Goal: Task Accomplishment & Management: Use online tool/utility

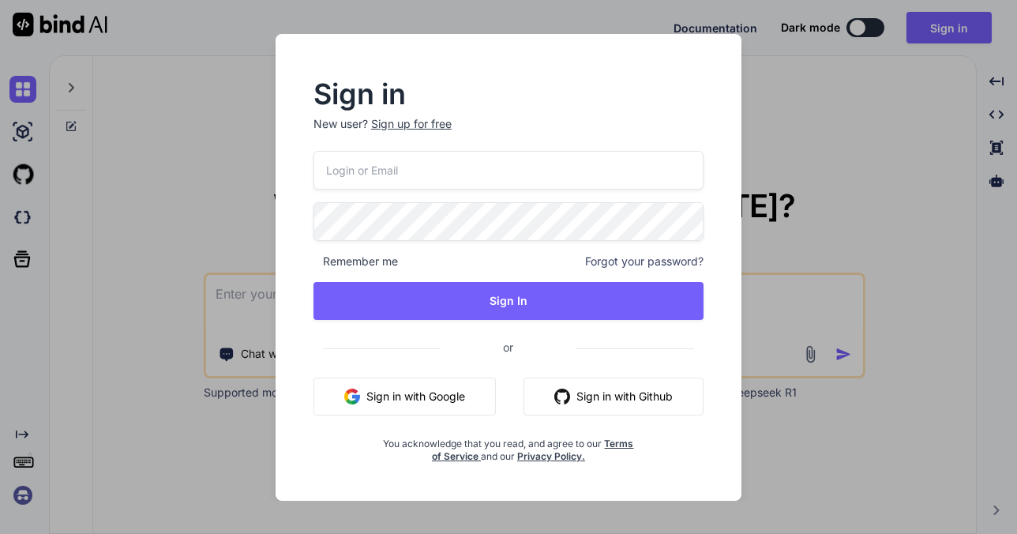
click at [569, 396] on button "Sign in with Github" at bounding box center [613, 396] width 180 height 38
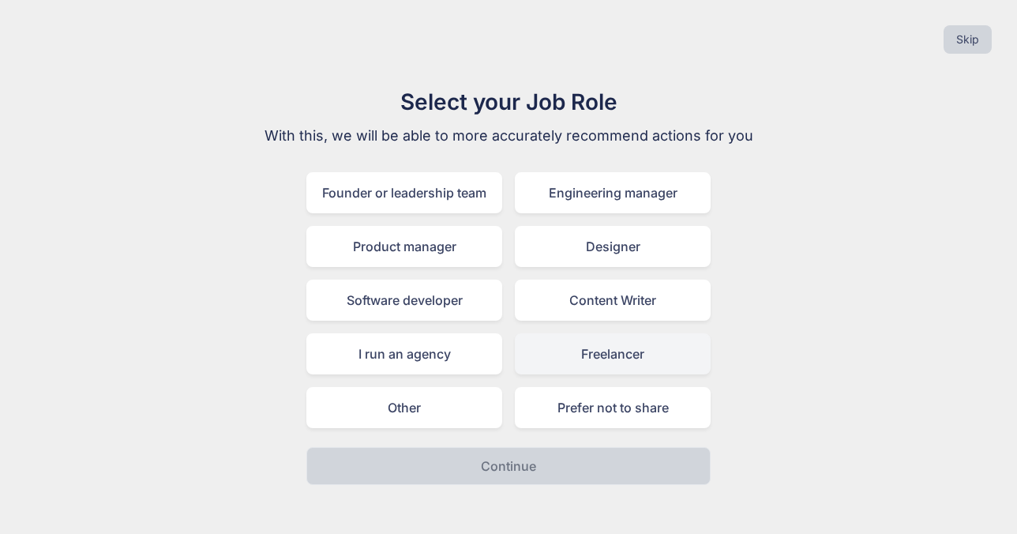
click at [579, 354] on div "Freelancer" at bounding box center [613, 353] width 196 height 41
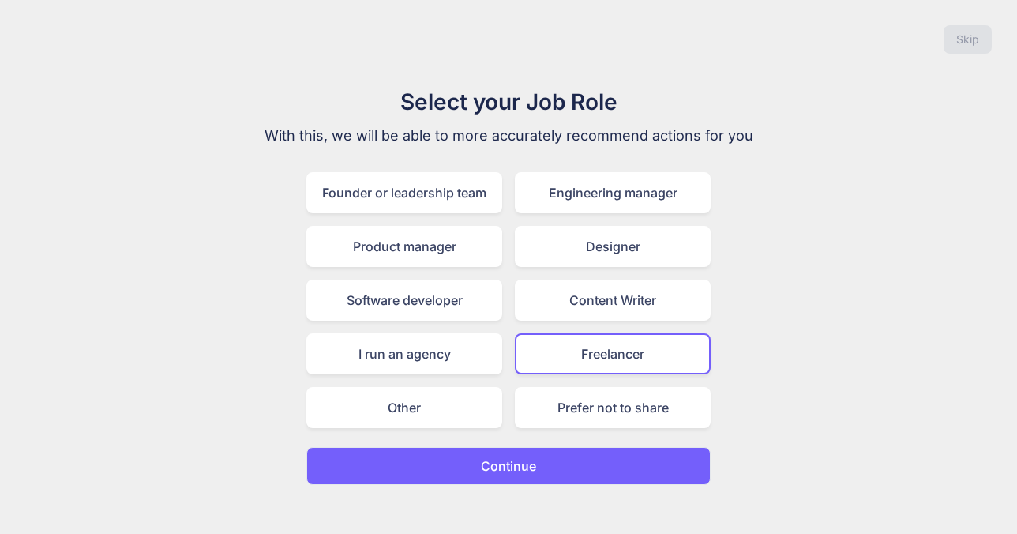
click at [507, 476] on button "Continue" at bounding box center [508, 466] width 404 height 38
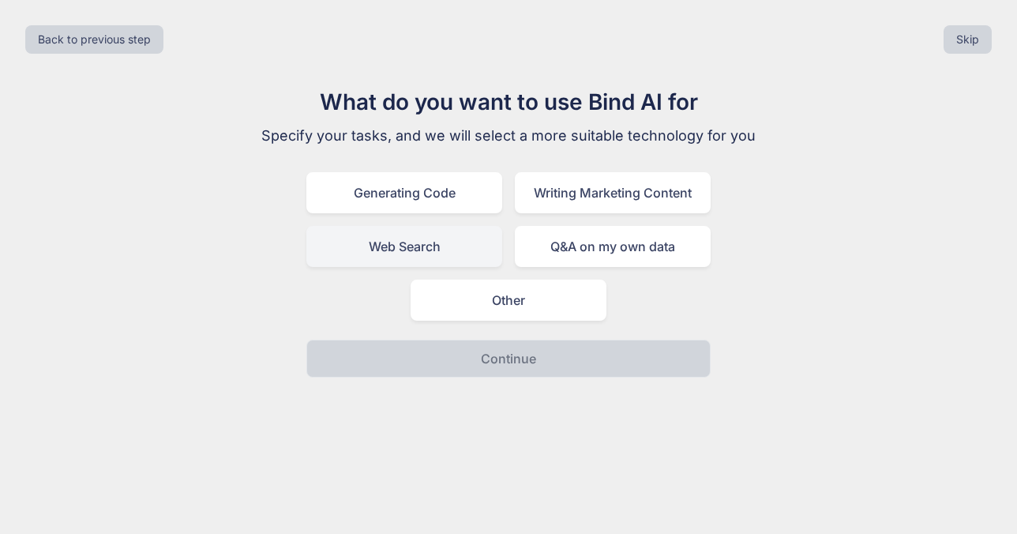
click at [418, 248] on div "Web Search" at bounding box center [404, 246] width 196 height 41
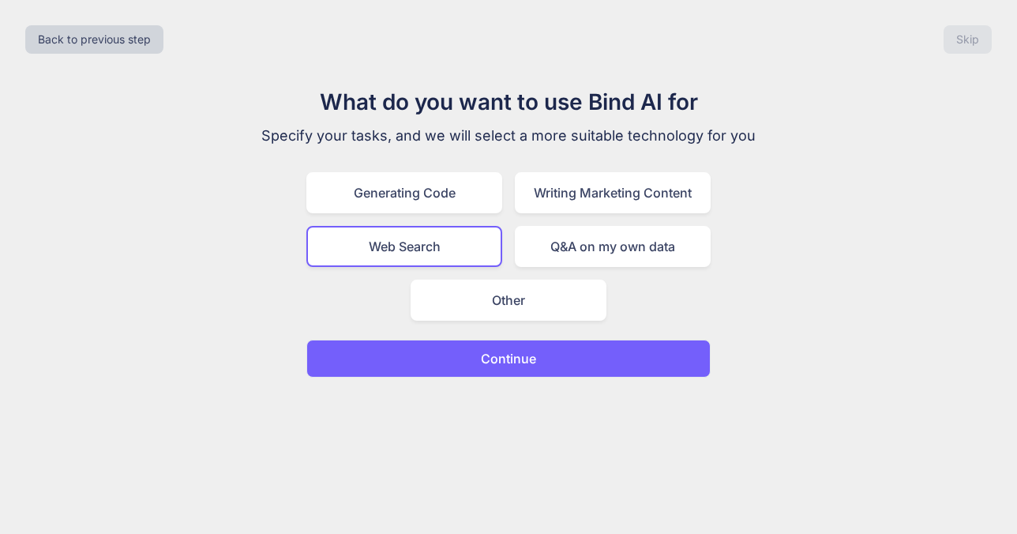
click at [491, 368] on button "Continue" at bounding box center [508, 358] width 404 height 38
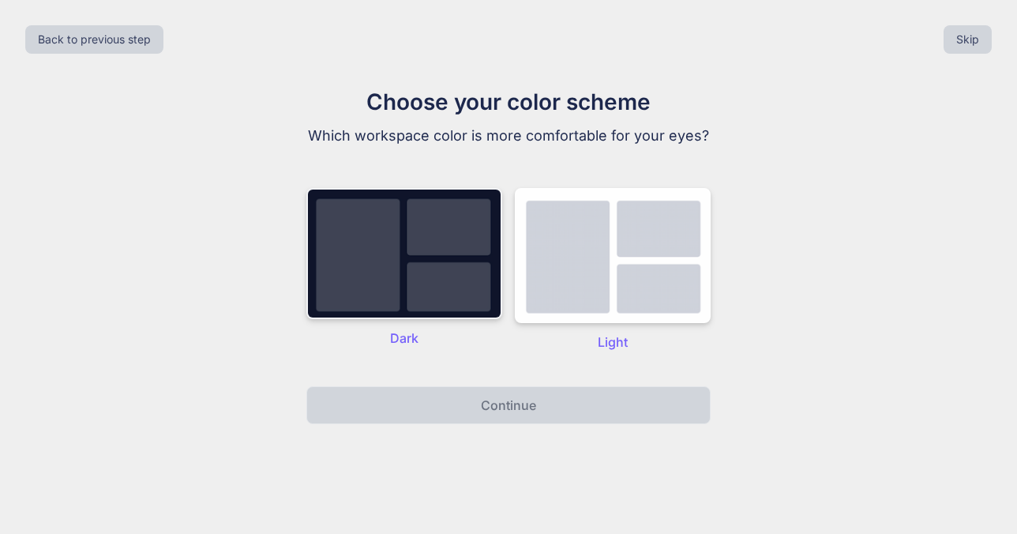
click at [434, 272] on img at bounding box center [404, 253] width 196 height 131
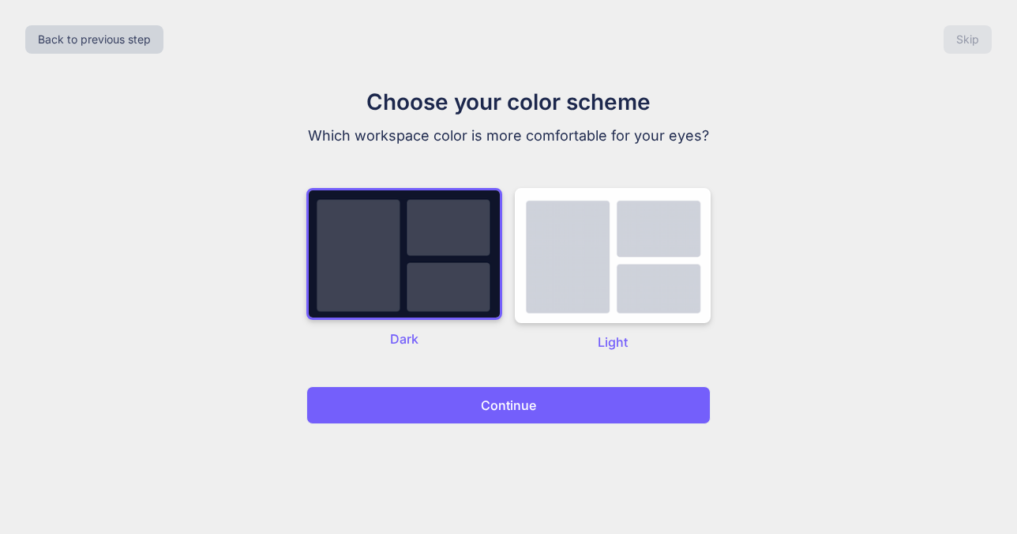
click at [499, 400] on p "Continue" at bounding box center [508, 404] width 55 height 19
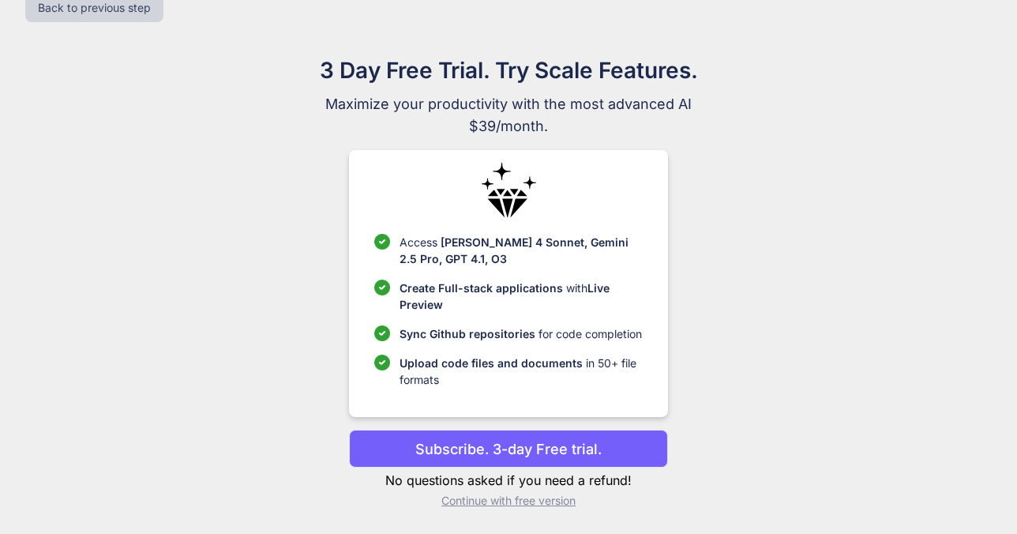
scroll to position [32, 0]
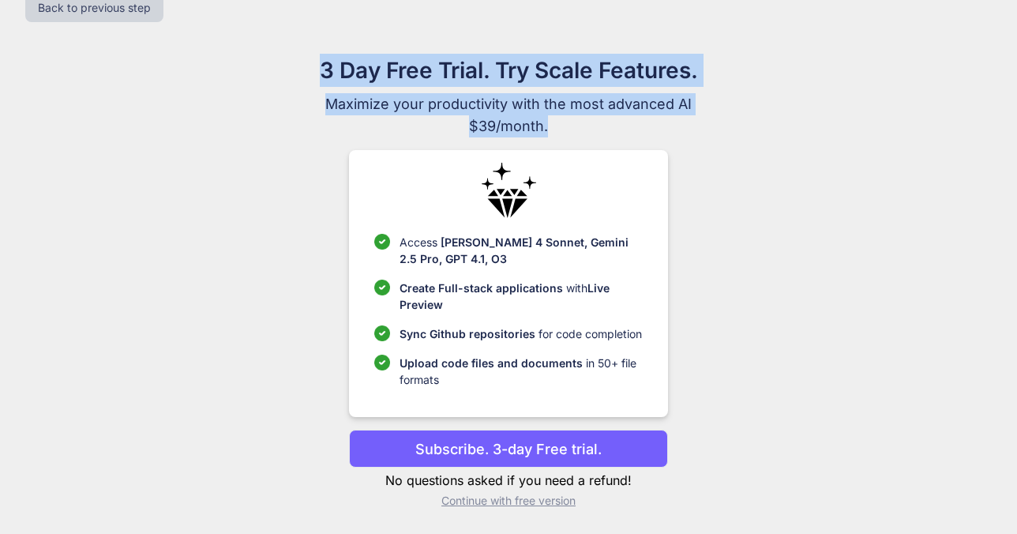
drag, startPoint x: 314, startPoint y: 73, endPoint x: 588, endPoint y: 132, distance: 280.2
click at [587, 130] on div "3 Day Free Trial. Try Scale Features. Maximize your productivity with the most …" at bounding box center [508, 96] width 530 height 84
click at [588, 132] on span "$39/month." at bounding box center [508, 126] width 530 height 22
drag, startPoint x: 517, startPoint y: 117, endPoint x: 379, endPoint y: 58, distance: 150.0
click at [379, 58] on div "3 Day Free Trial. Try Scale Features. Maximize your productivity with the most …" at bounding box center [508, 96] width 530 height 84
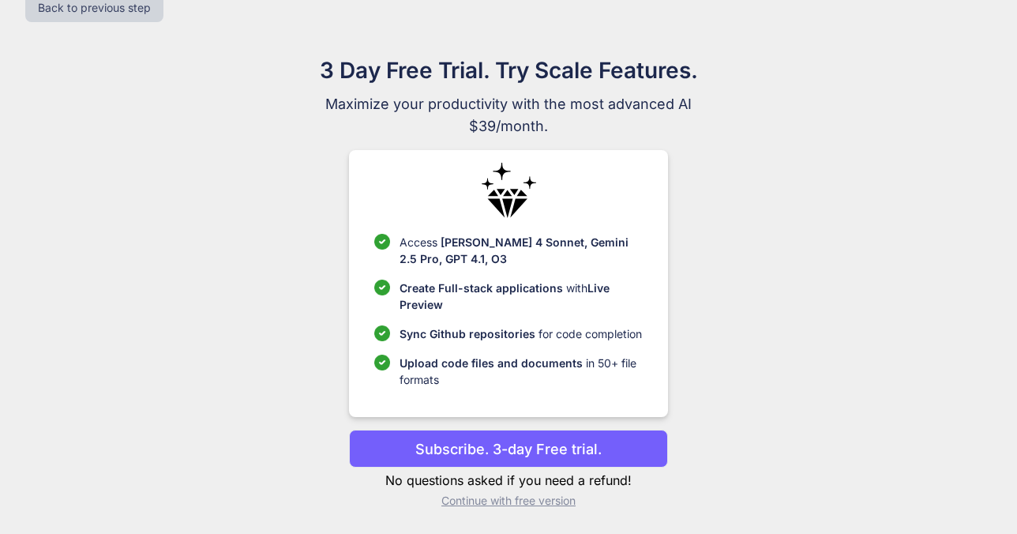
click at [244, 317] on div "3 Day Free Trial. Try Scale Features. Maximize your productivity with the most …" at bounding box center [508, 287] width 707 height 467
click at [482, 500] on p "Continue with free version" at bounding box center [508, 501] width 318 height 16
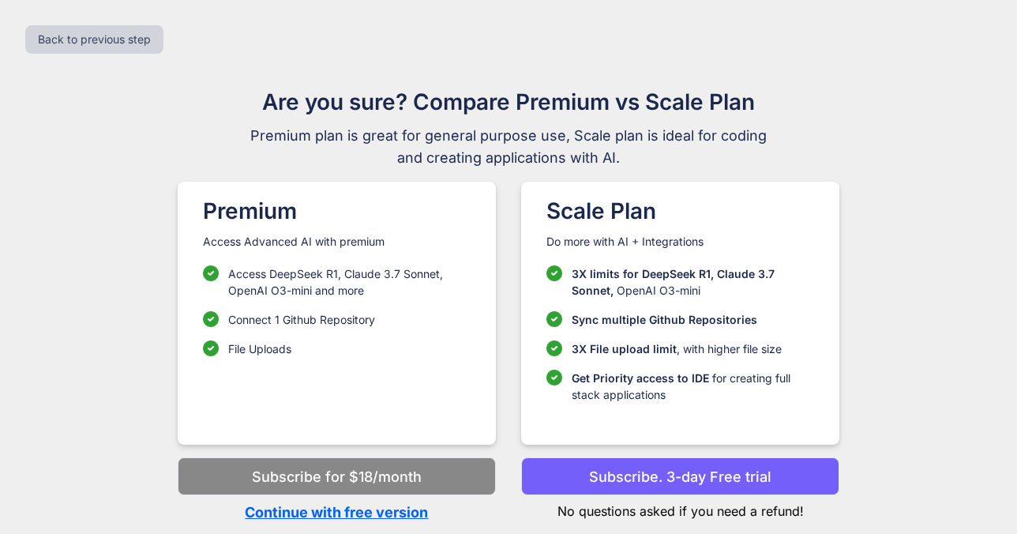
scroll to position [0, 0]
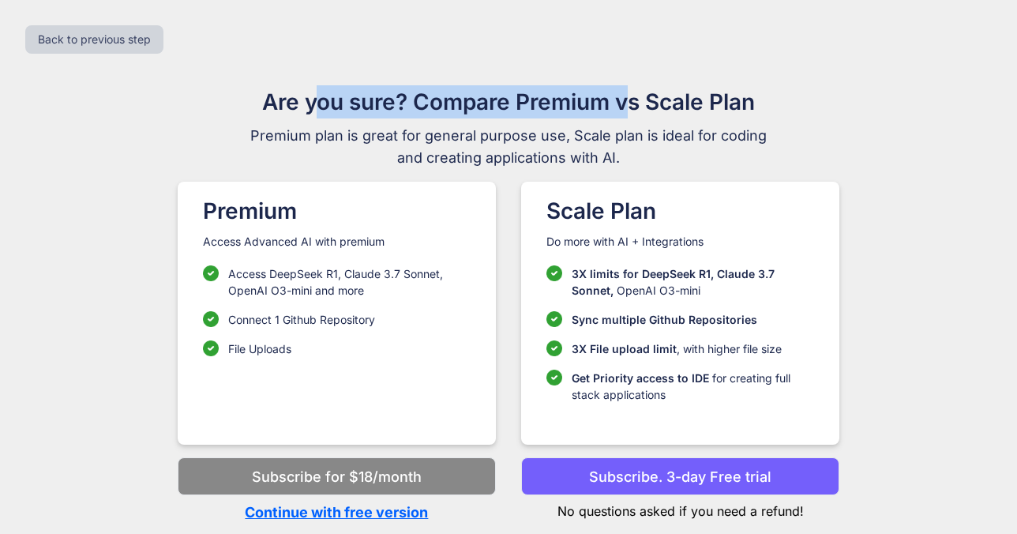
drag, startPoint x: 495, startPoint y: 92, endPoint x: 646, endPoint y: 108, distance: 151.7
click at [647, 108] on h1 "Are you sure? Compare Premium vs Scale Plan" at bounding box center [508, 101] width 530 height 33
click at [646, 108] on h1 "Are you sure? Compare Premium vs Scale Plan" at bounding box center [508, 101] width 530 height 33
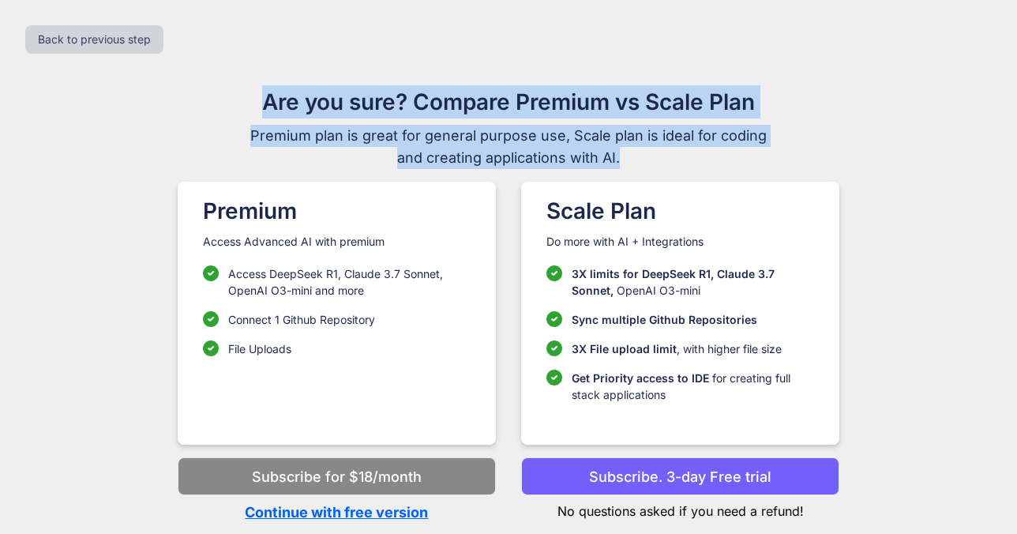
drag, startPoint x: 589, startPoint y: 154, endPoint x: 393, endPoint y: 73, distance: 212.0
click at [393, 73] on div "Back to previous step Are you sure? Compare Premium vs Scale Plan Premium plan …" at bounding box center [508, 267] width 1017 height 534
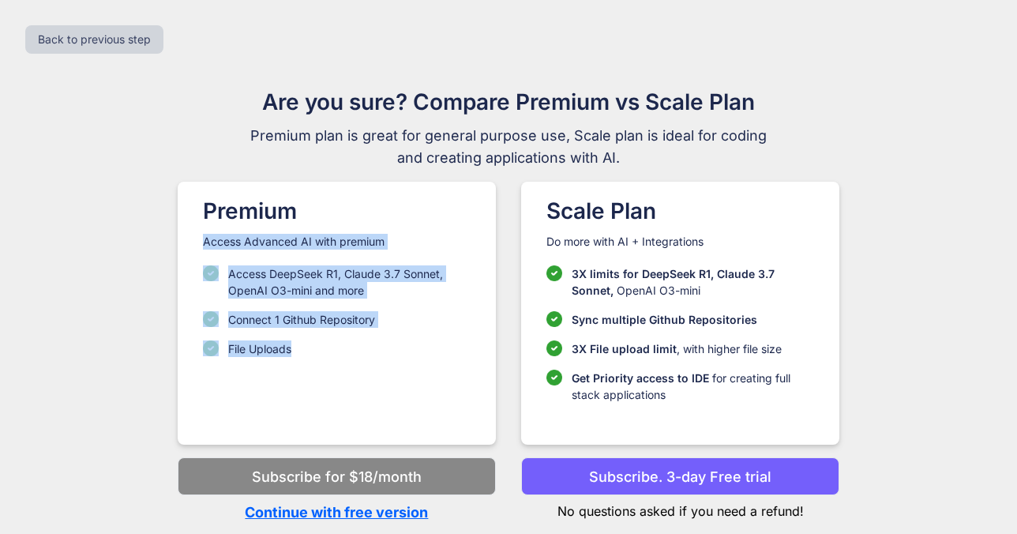
drag, startPoint x: 264, startPoint y: 226, endPoint x: 312, endPoint y: 362, distance: 144.1
click at [313, 362] on div "Premium Access Advanced AI with premium Access DeepSeek R1, [PERSON_NAME] 3.7 S…" at bounding box center [337, 313] width 318 height 263
click at [312, 362] on div "Premium Access Advanced AI with premium Access DeepSeek R1, [PERSON_NAME] 3.7 S…" at bounding box center [337, 313] width 318 height 263
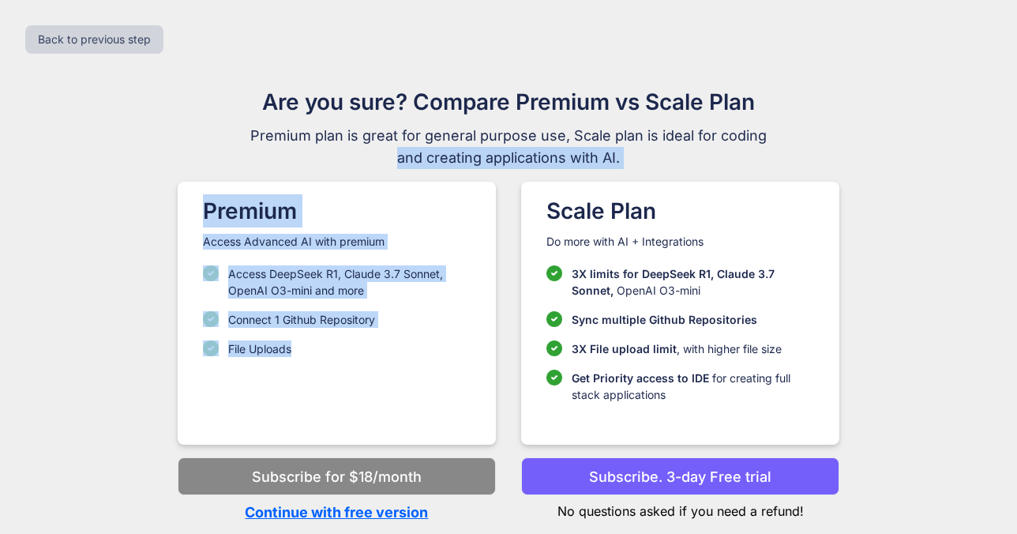
drag, startPoint x: 313, startPoint y: 378, endPoint x: 205, endPoint y: 159, distance: 243.9
click at [206, 159] on div "Are you sure? Compare Premium vs Scale Plan Premium plan is great for general p…" at bounding box center [508, 294] width 707 height 418
click at [215, 222] on h1 "Premium" at bounding box center [337, 210] width 268 height 33
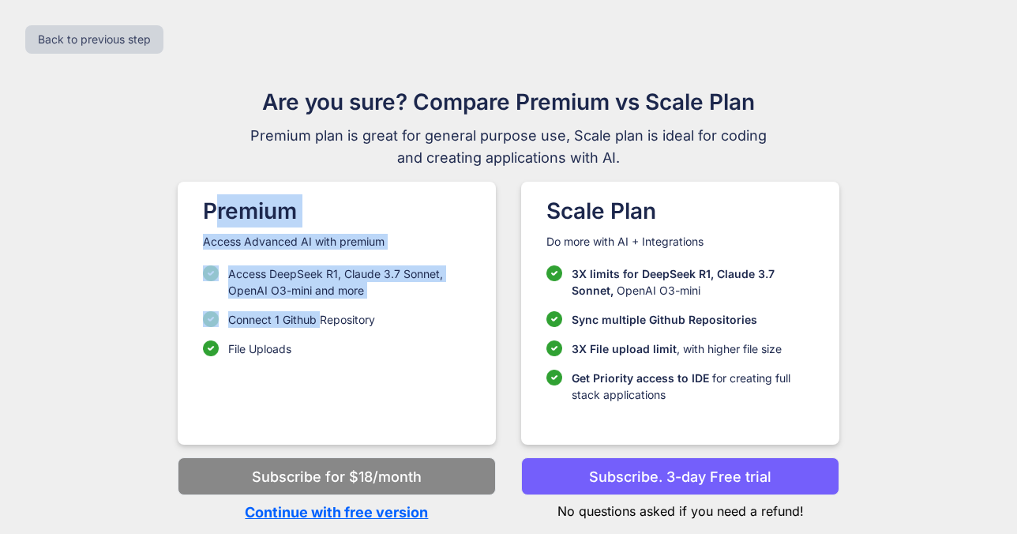
drag, startPoint x: 210, startPoint y: 201, endPoint x: 326, endPoint y: 327, distance: 171.5
click at [326, 327] on div "Premium Access Advanced AI with premium Access DeepSeek R1, [PERSON_NAME] 3.7 S…" at bounding box center [337, 313] width 318 height 263
click at [326, 327] on p "Connect 1 Github Repository" at bounding box center [301, 319] width 147 height 17
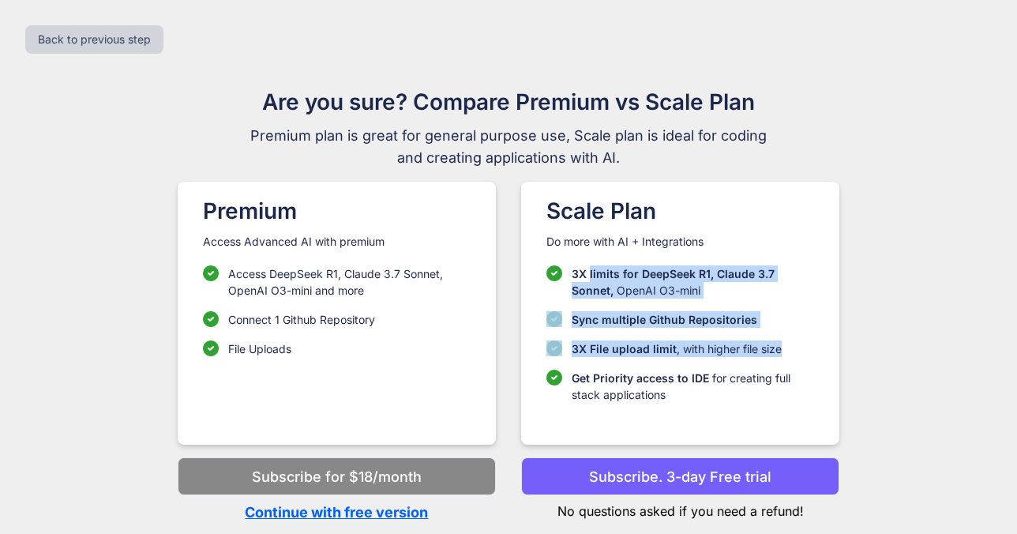
drag, startPoint x: 588, startPoint y: 268, endPoint x: 665, endPoint y: 364, distance: 122.4
click at [665, 364] on ul "3X limits for DeepSeek R1, [PERSON_NAME] 3.7 Sonnet, OpenAI O3-mini Sync multip…" at bounding box center [680, 333] width 268 height 137
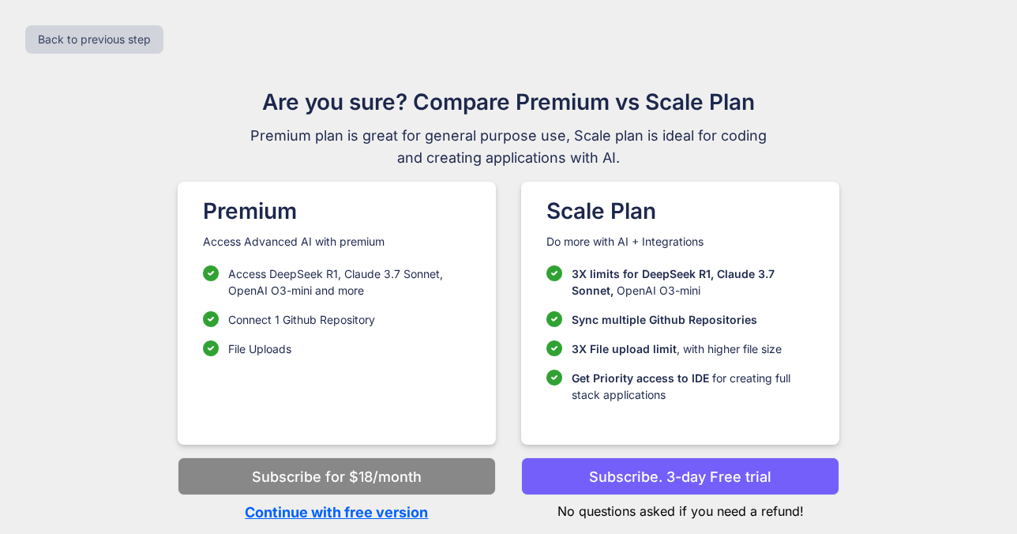
click at [665, 364] on ul "3X limits for DeepSeek R1, [PERSON_NAME] 3.7 Sonnet, OpenAI O3-mini Sync multip…" at bounding box center [680, 333] width 268 height 137
click at [375, 514] on p "Continue with free version" at bounding box center [337, 511] width 318 height 21
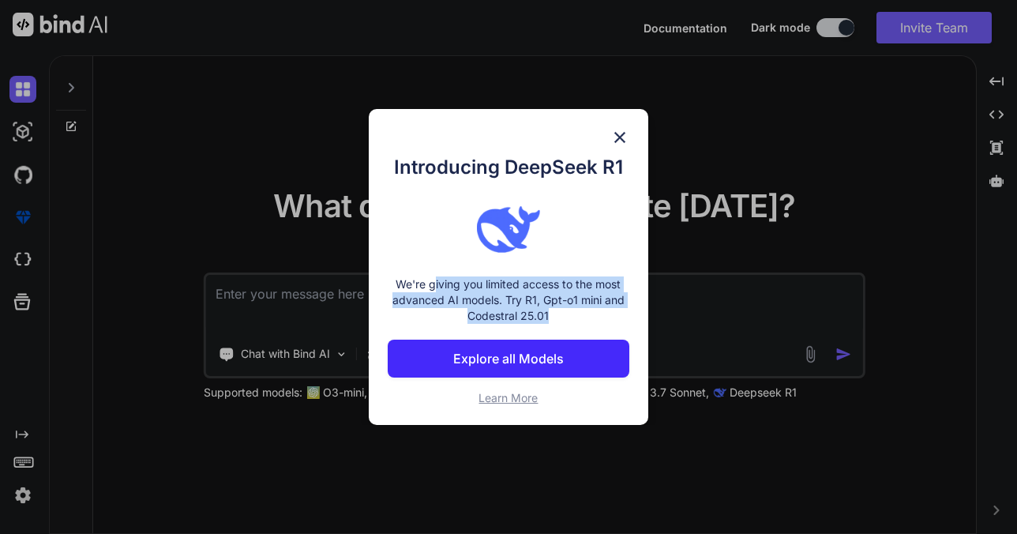
drag, startPoint x: 435, startPoint y: 286, endPoint x: 553, endPoint y: 320, distance: 123.2
click at [553, 320] on p "We're giving you limited access to the most advanced AI models. Try R1, Gpt-o1 …" at bounding box center [509, 299] width 242 height 47
click at [563, 317] on p "We're giving you limited access to the most advanced AI models. Try R1, Gpt-o1 …" at bounding box center [509, 299] width 242 height 47
drag, startPoint x: 571, startPoint y: 317, endPoint x: 451, endPoint y: 253, distance: 136.0
click at [450, 253] on div "Introducing DeepSeek R1 We're giving you limited access to the most advanced AI…" at bounding box center [509, 279] width 242 height 253
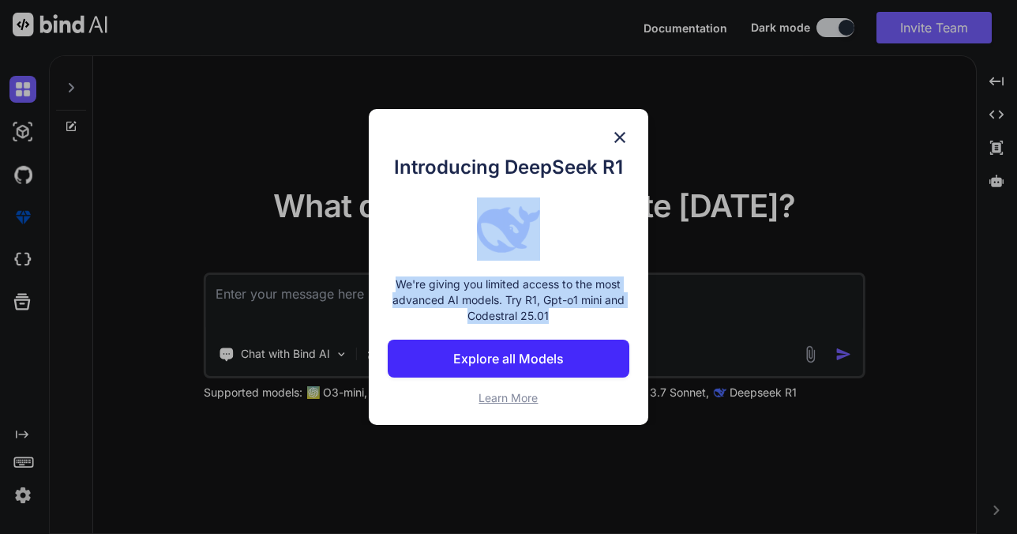
click at [451, 253] on div at bounding box center [509, 228] width 242 height 63
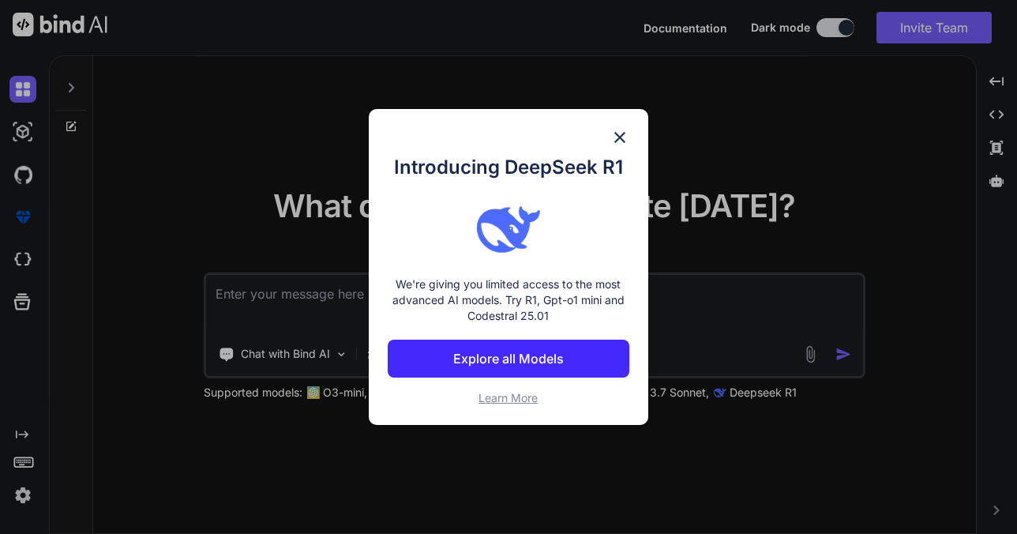
click at [620, 133] on img at bounding box center [619, 137] width 19 height 19
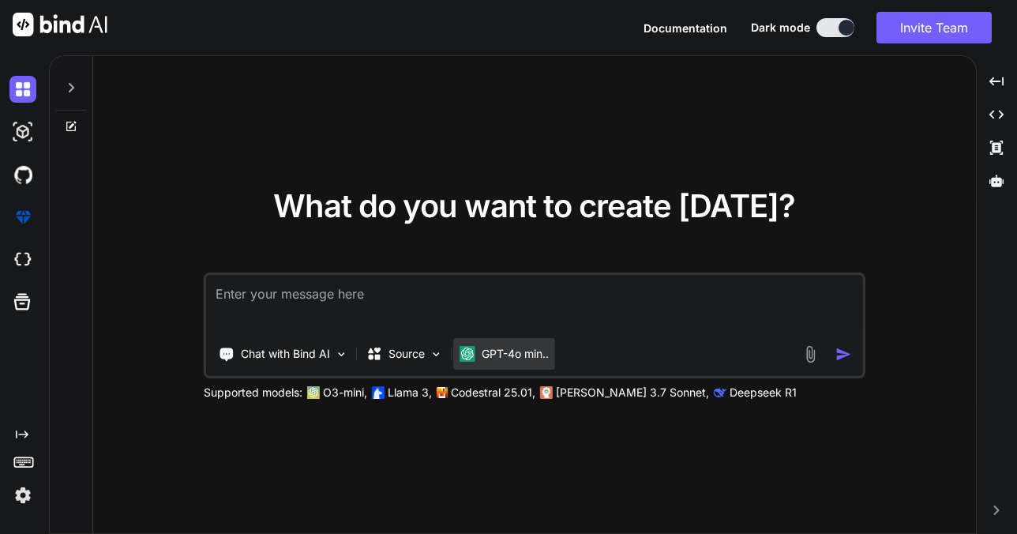
click at [520, 351] on p "GPT-4o min.." at bounding box center [515, 354] width 67 height 16
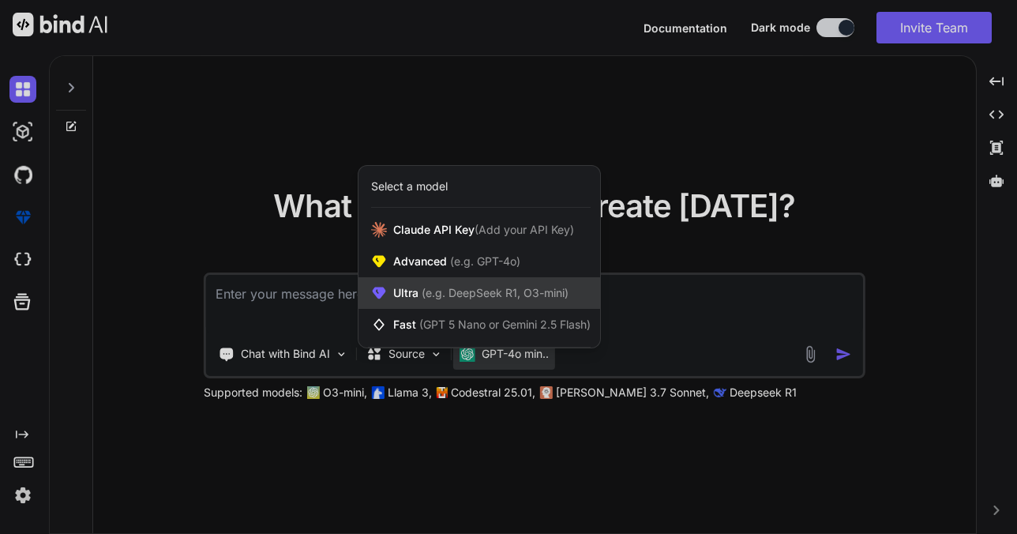
click at [513, 296] on span "(e.g. DeepSeek R1, O3-mini)" at bounding box center [493, 292] width 150 height 13
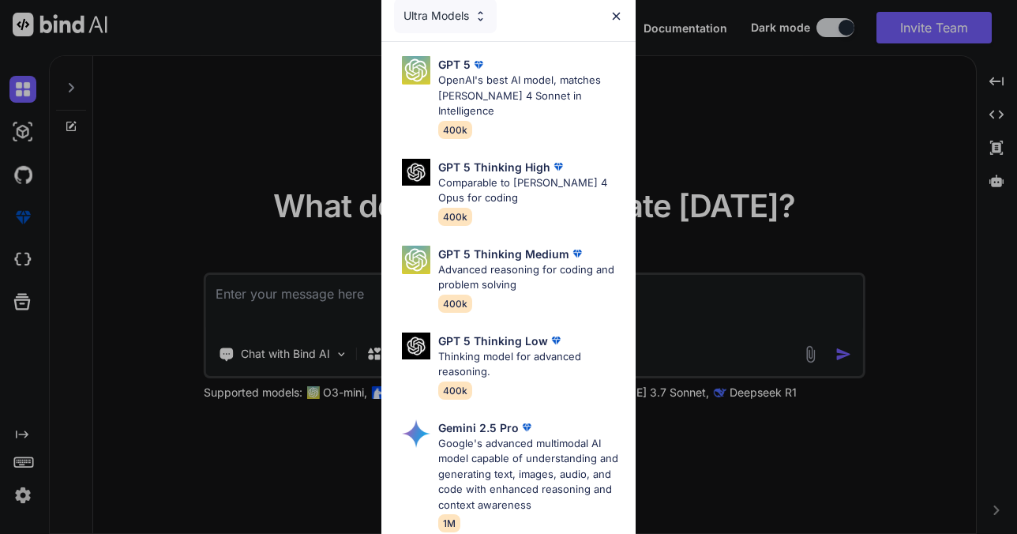
click at [616, 9] on img at bounding box center [615, 15] width 13 height 13
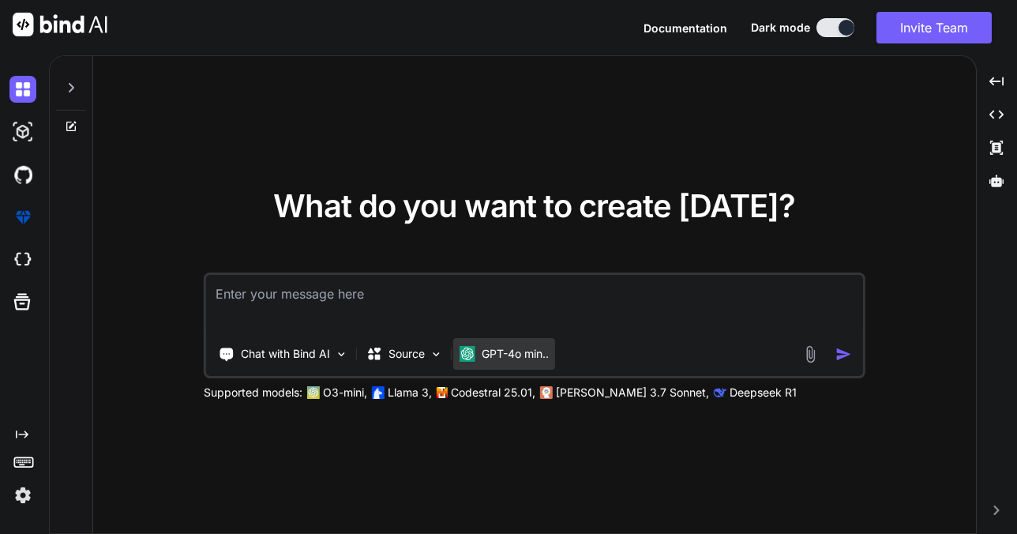
click at [519, 351] on p "GPT-4o min.." at bounding box center [515, 354] width 67 height 16
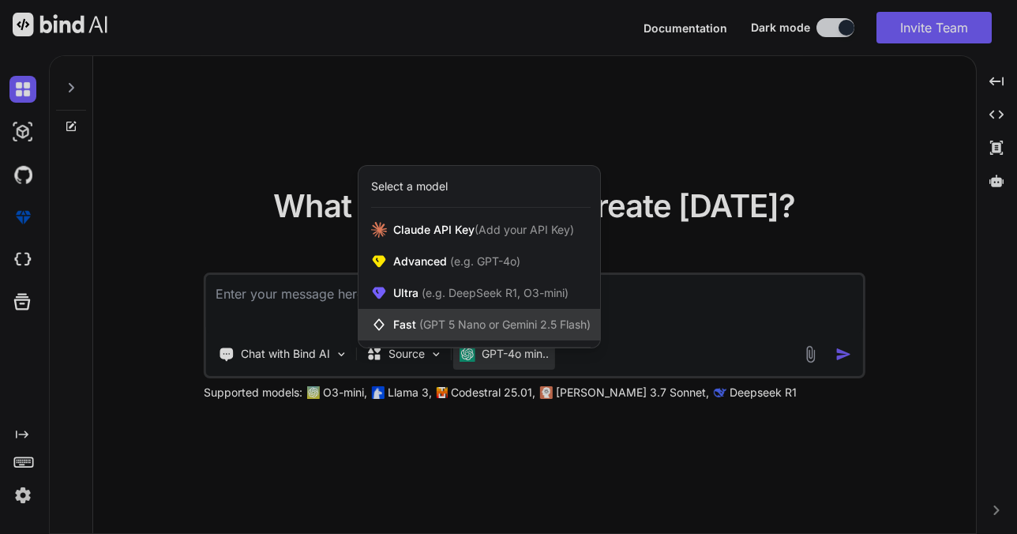
click at [503, 317] on span "(GPT 5 Nano or Gemini 2.5 Flash)" at bounding box center [504, 323] width 171 height 13
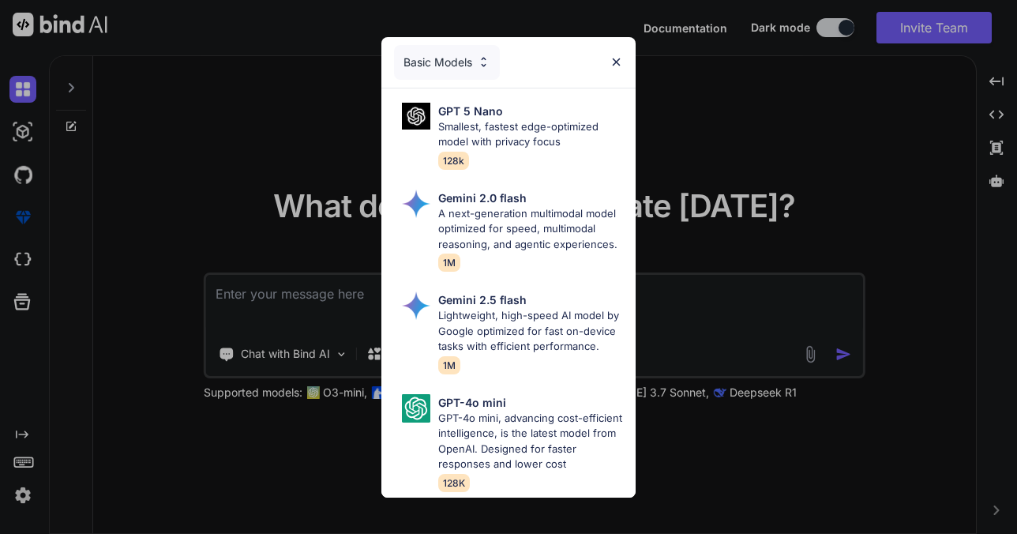
click at [674, 306] on div "Basic Models GPT 5 Nano Smallest, fastest edge-optimized model with privacy foc…" at bounding box center [508, 267] width 1017 height 534
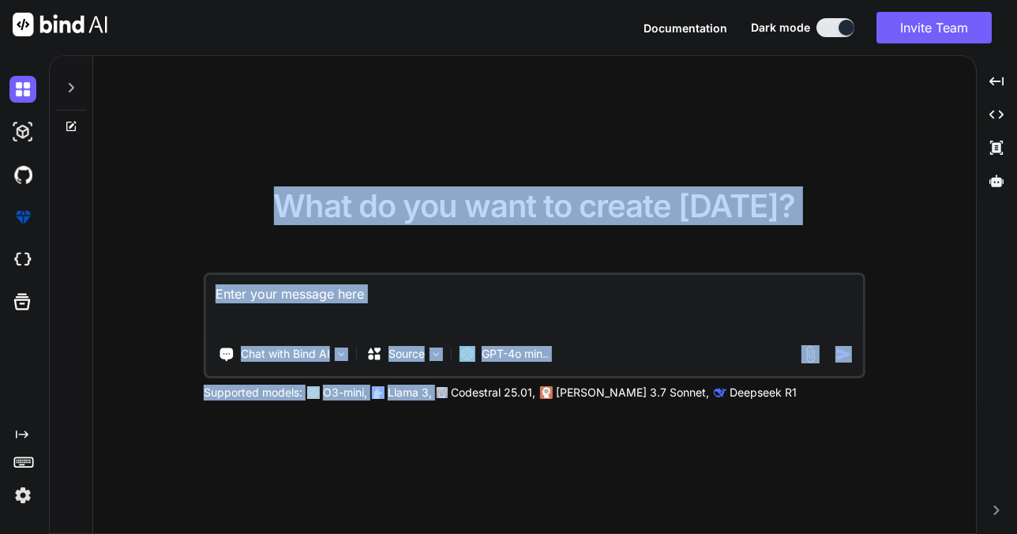
drag, startPoint x: 450, startPoint y: 386, endPoint x: 692, endPoint y: 411, distance: 242.9
click at [694, 411] on div "What do you want to create [DATE]? Chat with Bind AI Source GPT-4o min.. Suppor…" at bounding box center [534, 295] width 883 height 478
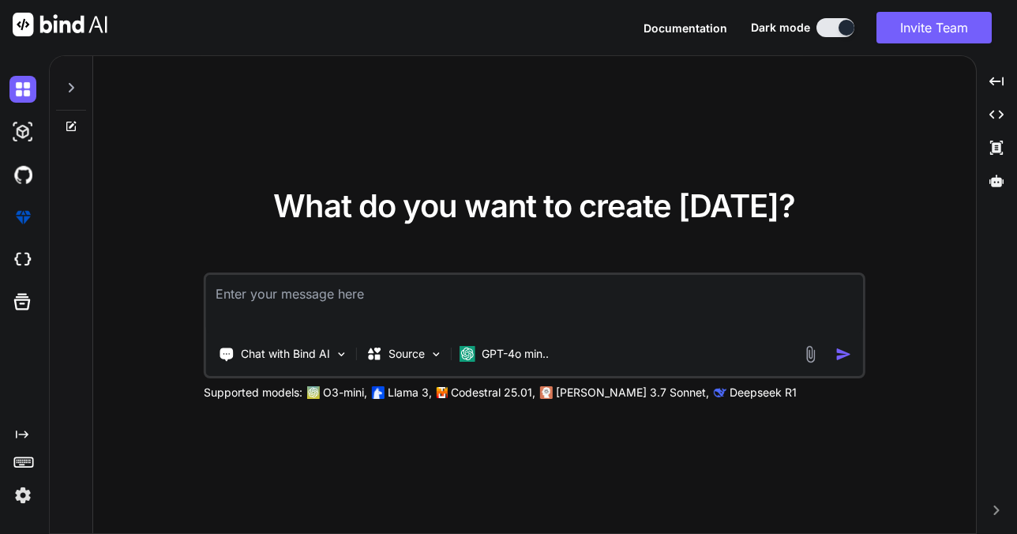
click at [646, 462] on div "What do you want to create [DATE]? Chat with Bind AI Source GPT-4o min.. Suppor…" at bounding box center [534, 295] width 883 height 478
click at [317, 347] on p "Chat with Bind AI" at bounding box center [285, 354] width 89 height 16
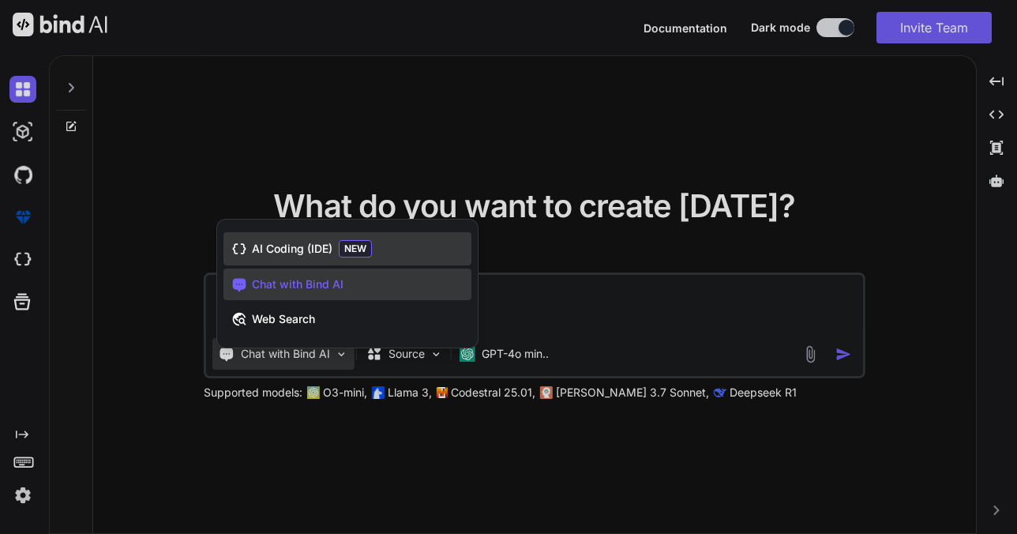
click at [295, 246] on span "AI Coding (IDE)" at bounding box center [292, 249] width 81 height 16
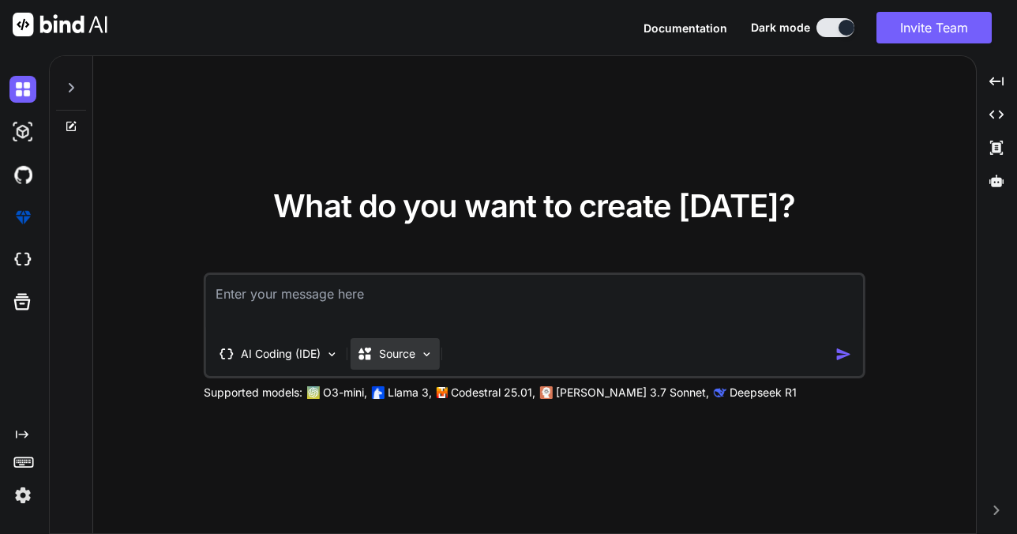
click at [393, 350] on p "Source" at bounding box center [397, 354] width 36 height 16
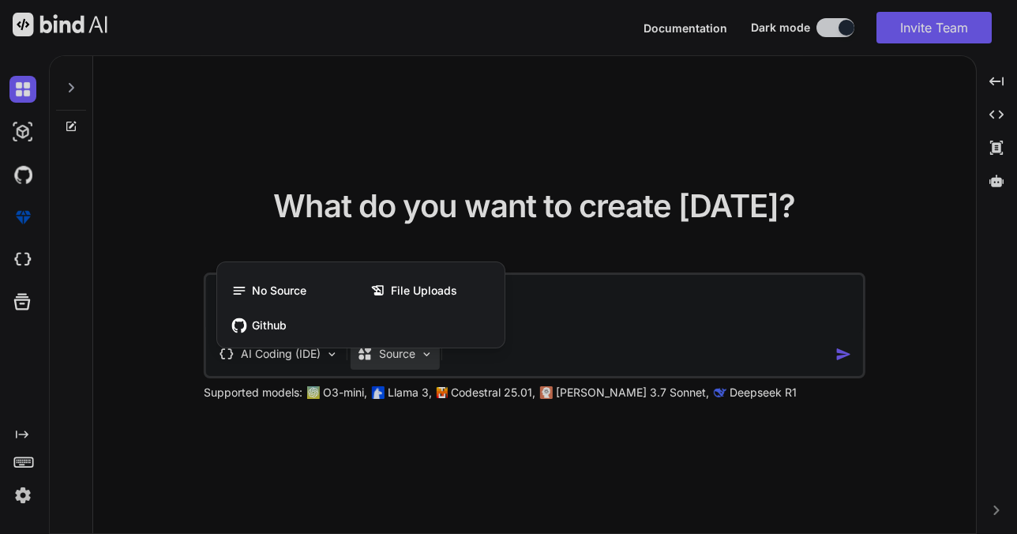
click at [393, 350] on div at bounding box center [508, 267] width 1017 height 534
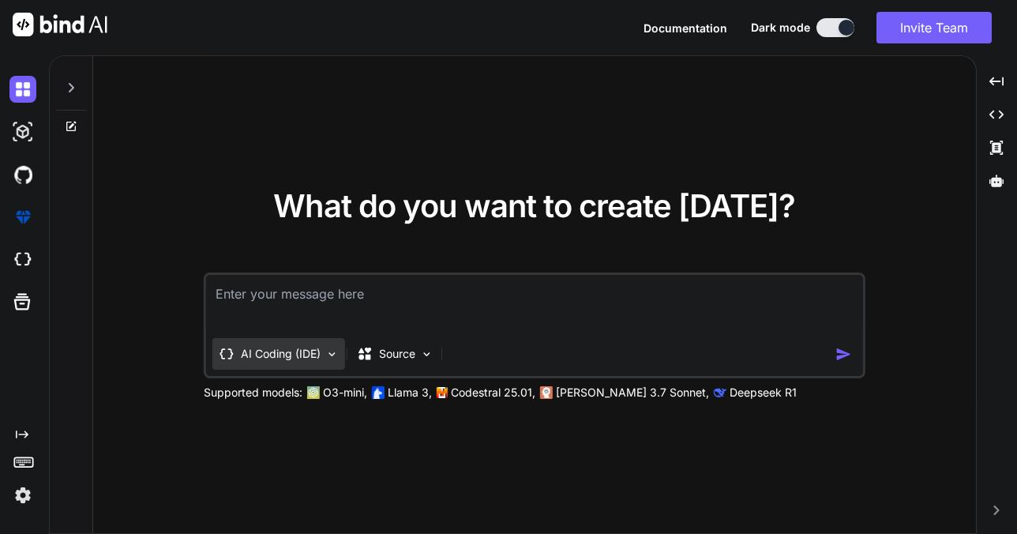
click at [293, 353] on p "AI Coding (IDE)" at bounding box center [281, 354] width 80 height 16
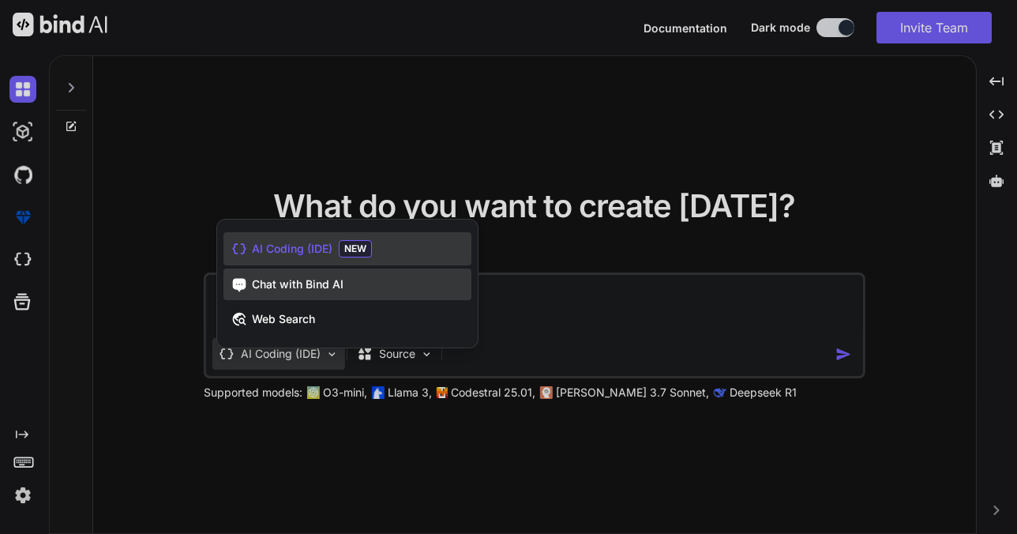
click at [290, 295] on div "Chat with Bind AI" at bounding box center [347, 284] width 248 height 32
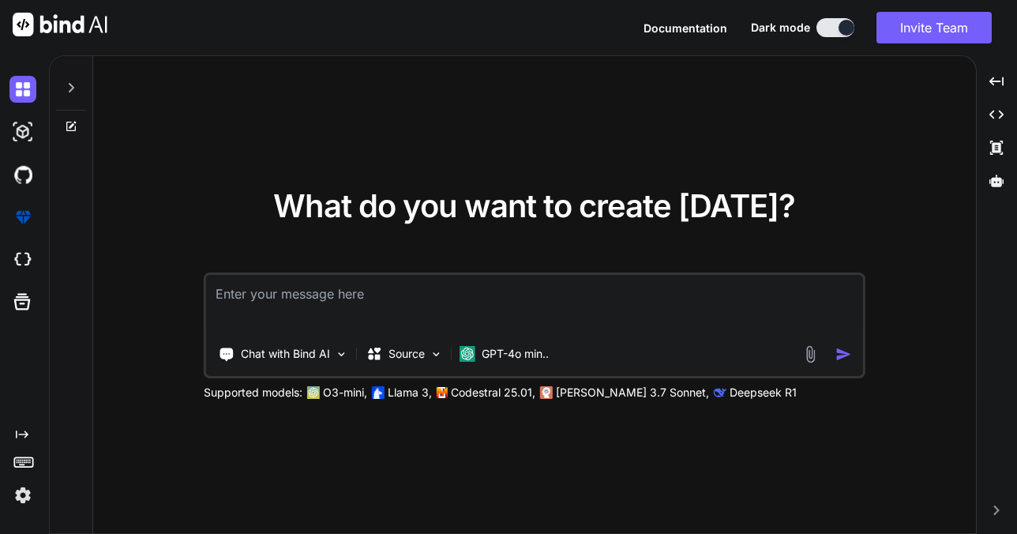
click at [313, 457] on div "What do you want to create [DATE]? Chat with Bind AI Source GPT-4o min.. Suppor…" at bounding box center [534, 295] width 883 height 478
click at [400, 305] on textarea at bounding box center [534, 304] width 657 height 58
click at [72, 82] on icon at bounding box center [71, 87] width 13 height 13
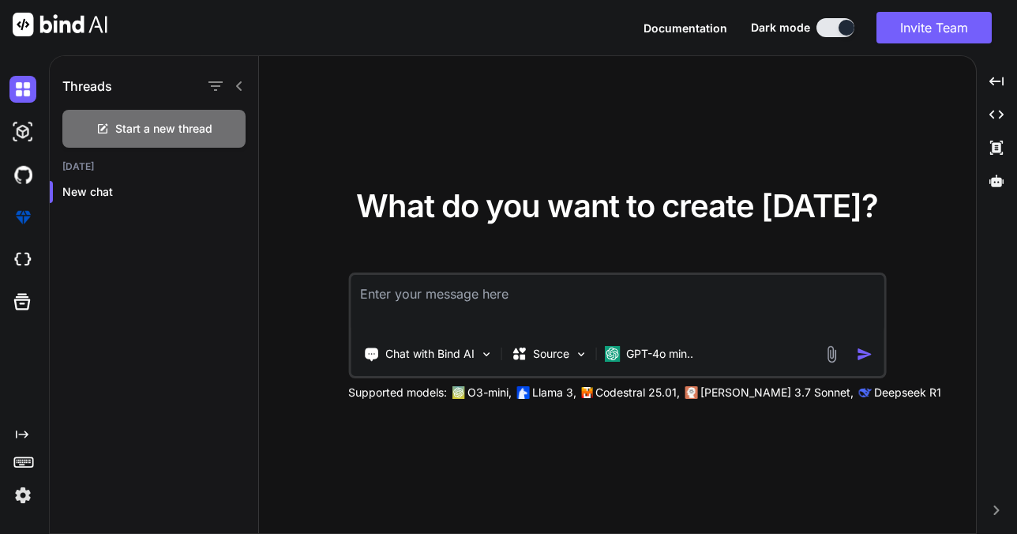
click at [251, 81] on div "Threads" at bounding box center [154, 83] width 208 height 54
